Goal: Transaction & Acquisition: Purchase product/service

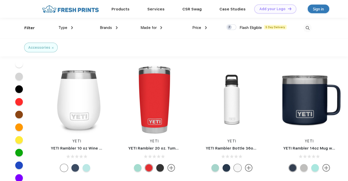
scroll to position [3923, 0]
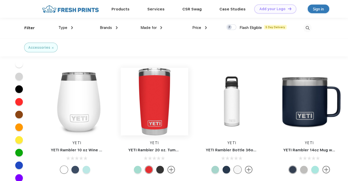
click at [147, 87] on img at bounding box center [155, 102] width 68 height 68
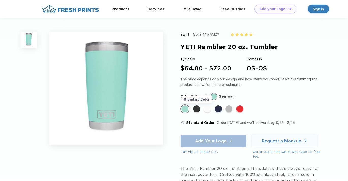
click at [195, 110] on div "Standard Color" at bounding box center [196, 108] width 7 height 7
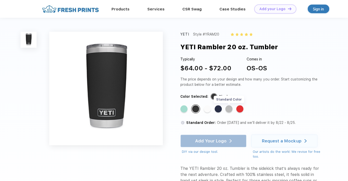
click at [229, 110] on div "Standard Color" at bounding box center [228, 108] width 7 height 7
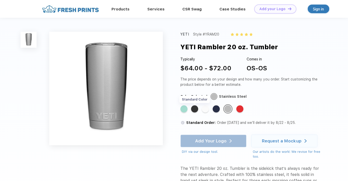
click at [196, 108] on div "Standard Color" at bounding box center [194, 108] width 7 height 7
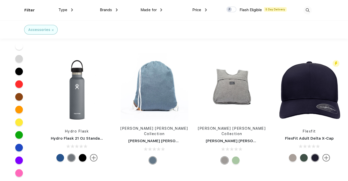
scroll to position [2286, 0]
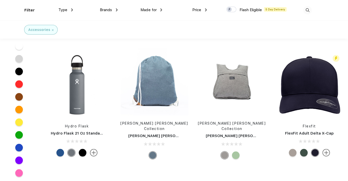
click at [83, 149] on div at bounding box center [83, 153] width 8 height 8
click at [85, 114] on img at bounding box center [77, 85] width 68 height 68
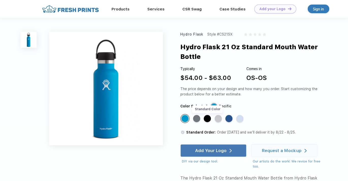
click at [206, 118] on div "Standard Color" at bounding box center [207, 118] width 7 height 7
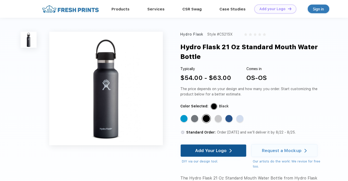
click at [219, 149] on div "Add Your Logo" at bounding box center [210, 150] width 31 height 5
